Goal: Task Accomplishment & Management: Complete application form

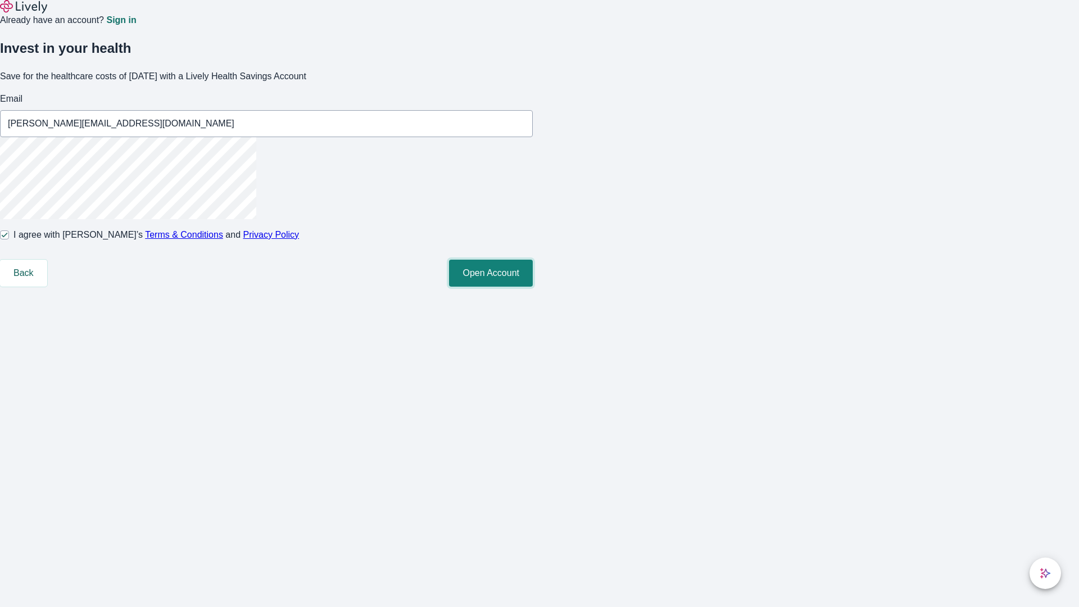
click at [533, 287] on button "Open Account" at bounding box center [491, 273] width 84 height 27
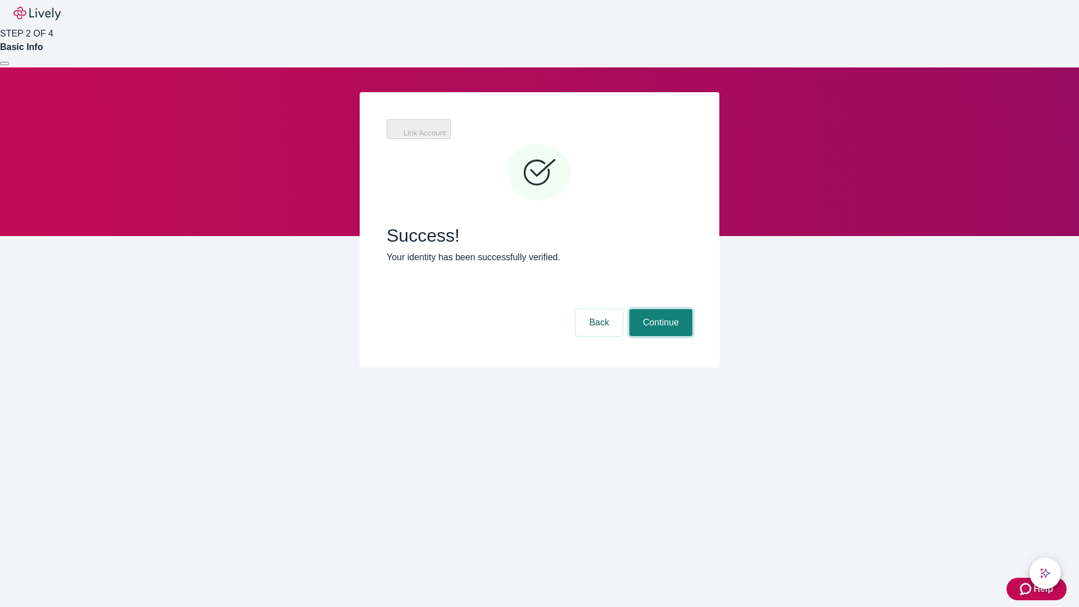
click at [659, 309] on button "Continue" at bounding box center [660, 322] width 63 height 27
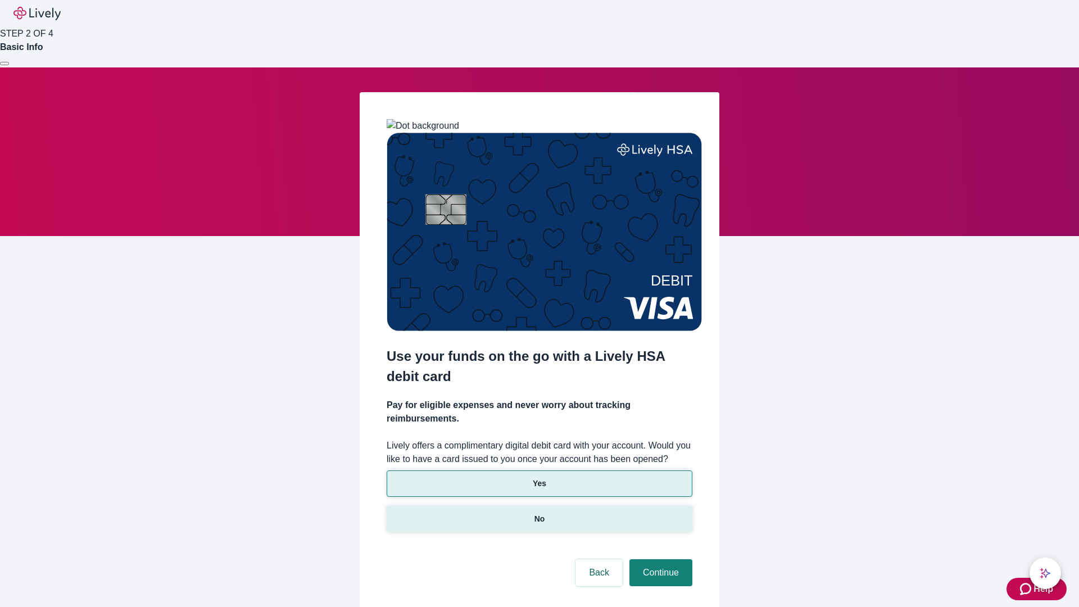
click at [539, 513] on p "No" at bounding box center [539, 519] width 11 height 12
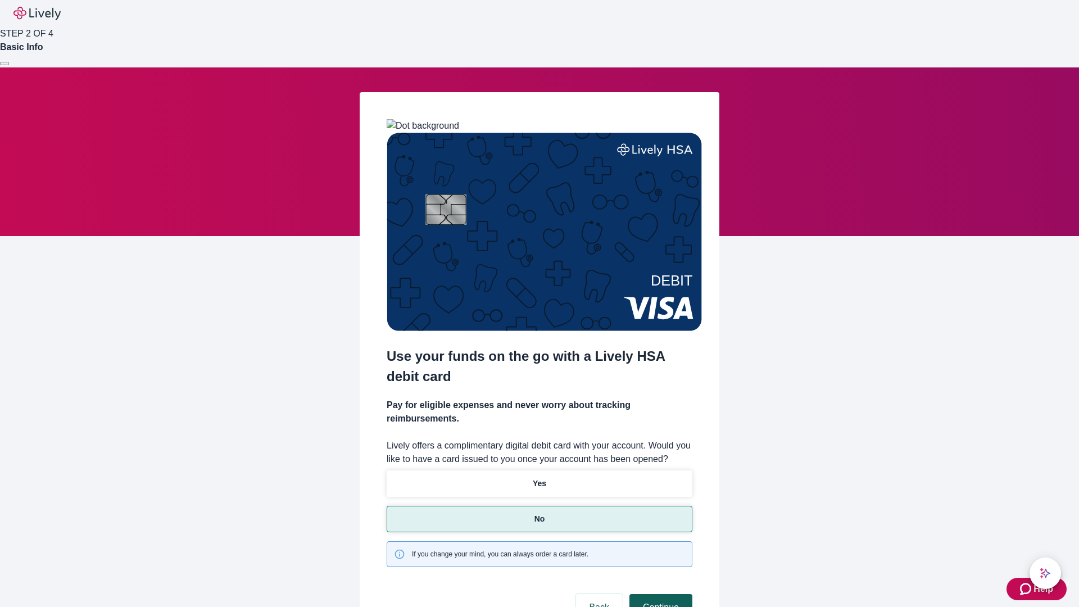
click at [659, 594] on button "Continue" at bounding box center [660, 607] width 63 height 27
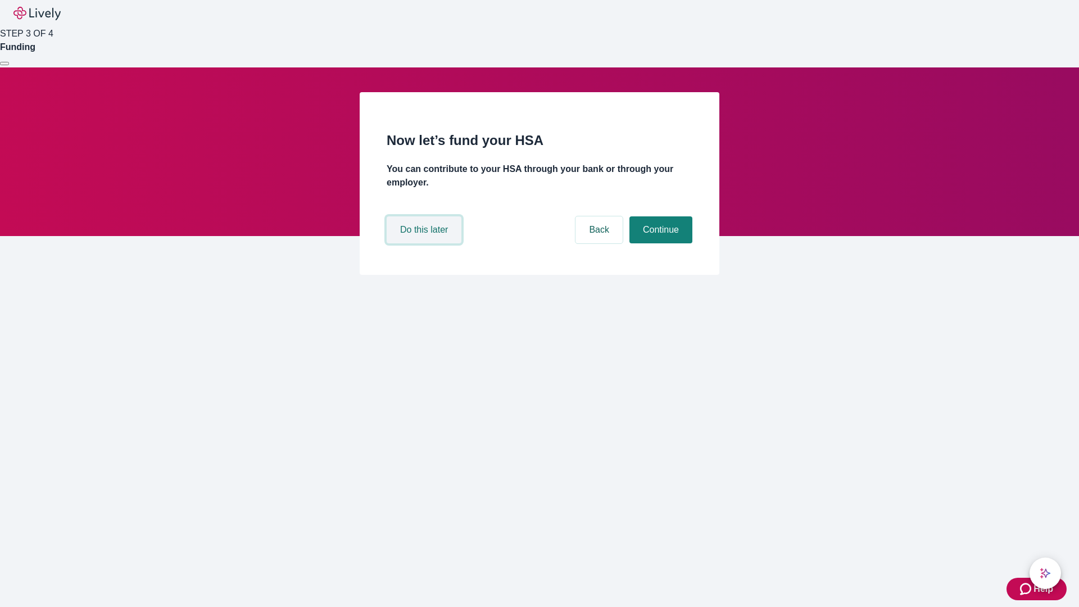
click at [425, 243] on button "Do this later" at bounding box center [424, 229] width 75 height 27
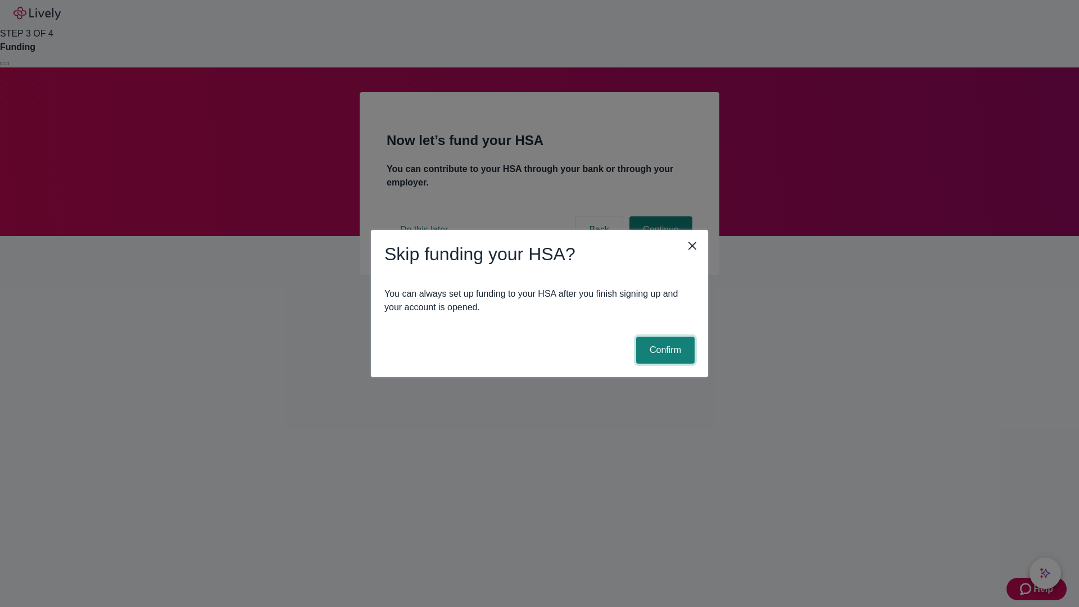
click at [664, 350] on button "Confirm" at bounding box center [665, 350] width 58 height 27
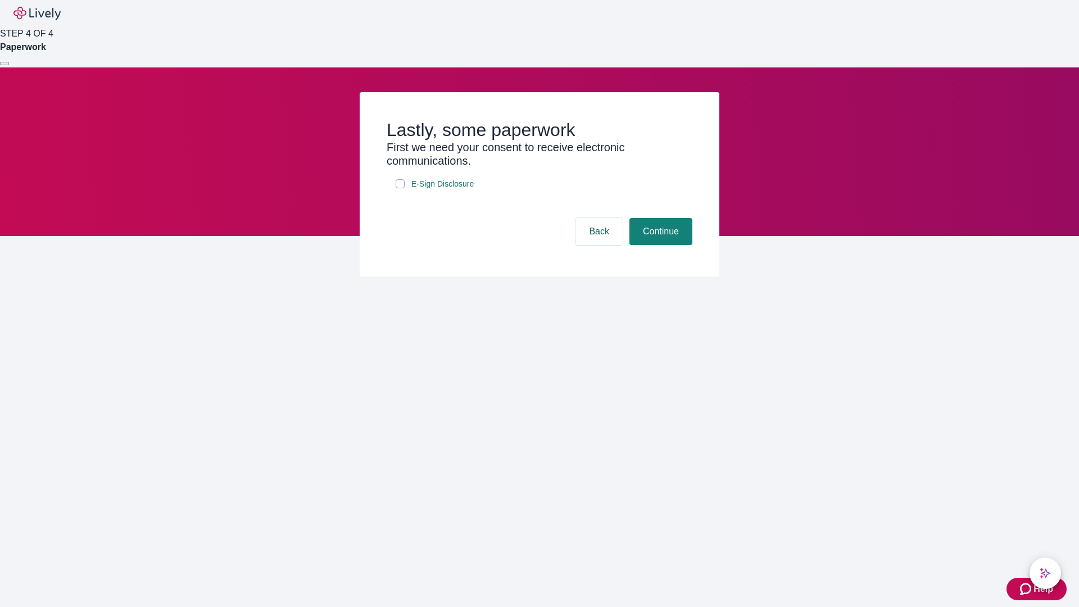
click at [400, 188] on input "E-Sign Disclosure" at bounding box center [400, 183] width 9 height 9
checkbox input "true"
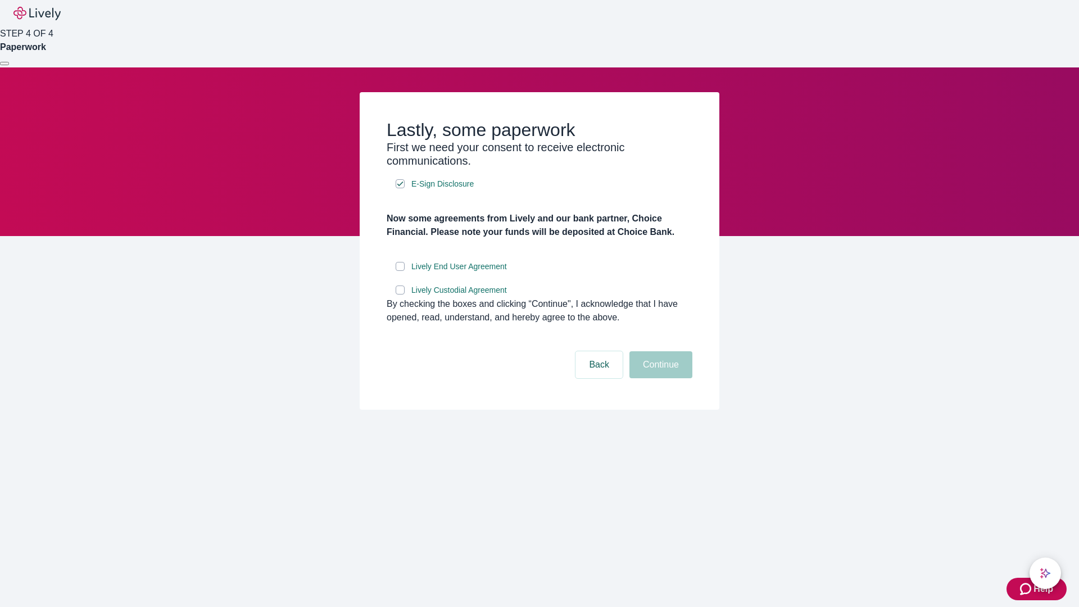
click at [400, 271] on input "Lively End User Agreement" at bounding box center [400, 266] width 9 height 9
checkbox input "true"
click at [400, 294] on input "Lively Custodial Agreement" at bounding box center [400, 289] width 9 height 9
checkbox input "true"
click at [659, 378] on button "Continue" at bounding box center [660, 364] width 63 height 27
